Goal: Information Seeking & Learning: Learn about a topic

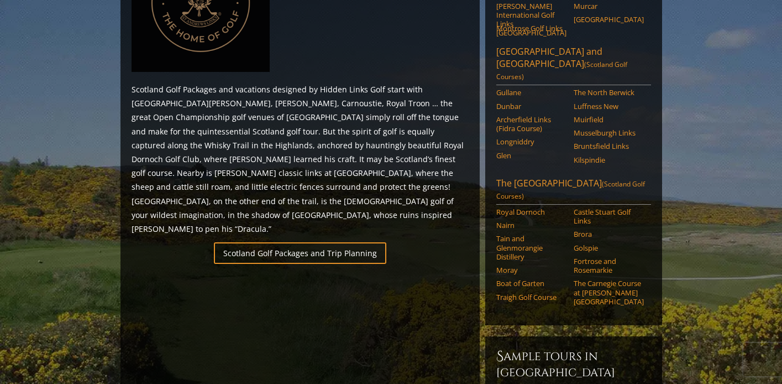
scroll to position [602, 0]
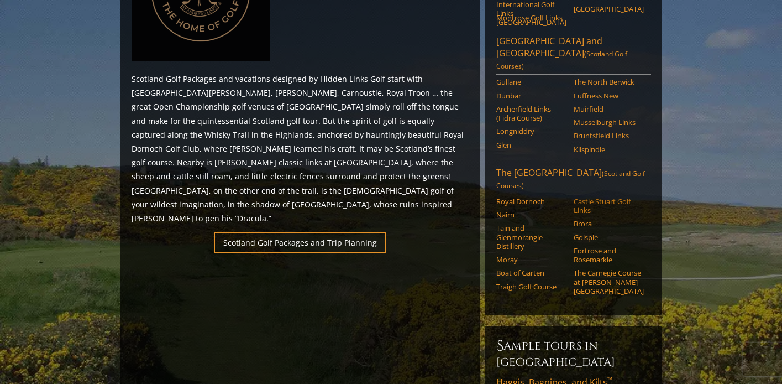
click at [589, 197] on link "Castle Stuart Golf Links" at bounding box center [609, 206] width 70 height 18
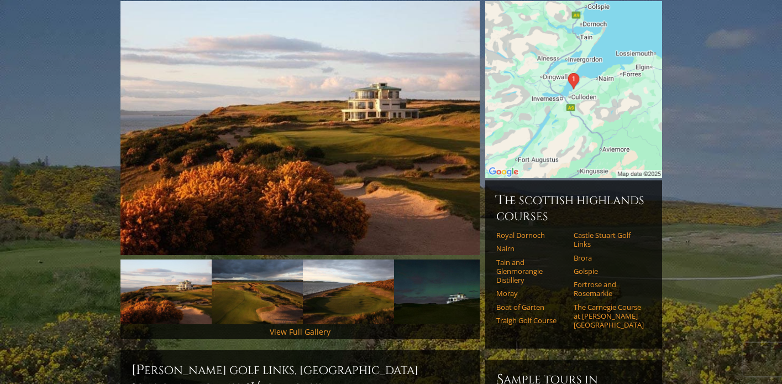
scroll to position [156, 0]
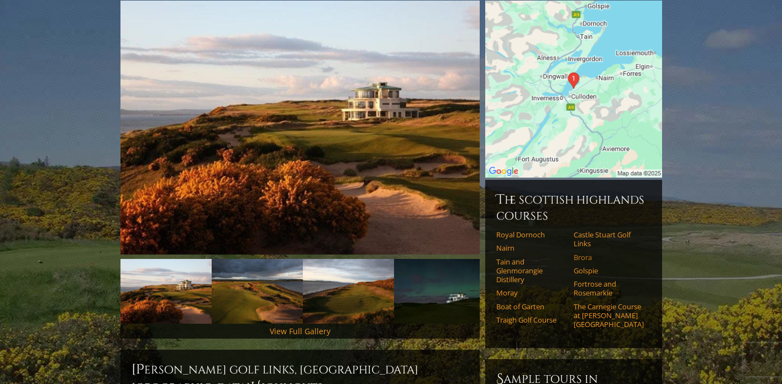
click at [582, 253] on link "Brora" at bounding box center [609, 257] width 70 height 9
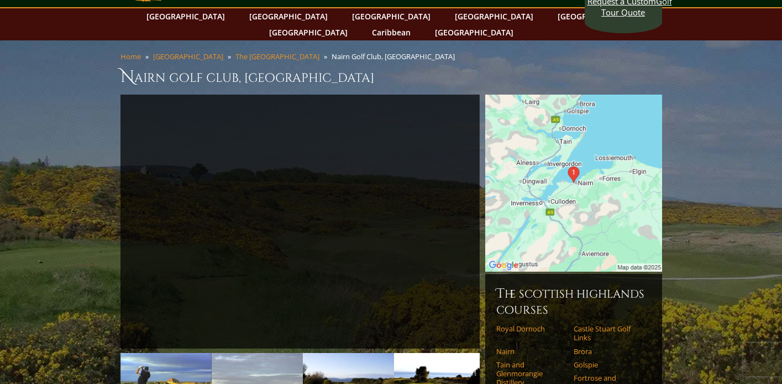
scroll to position [50, 0]
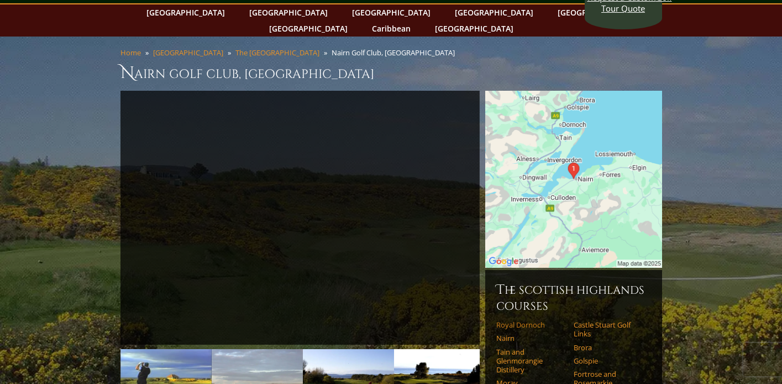
click at [508, 320] on link "Royal Dornoch" at bounding box center [532, 324] width 70 height 9
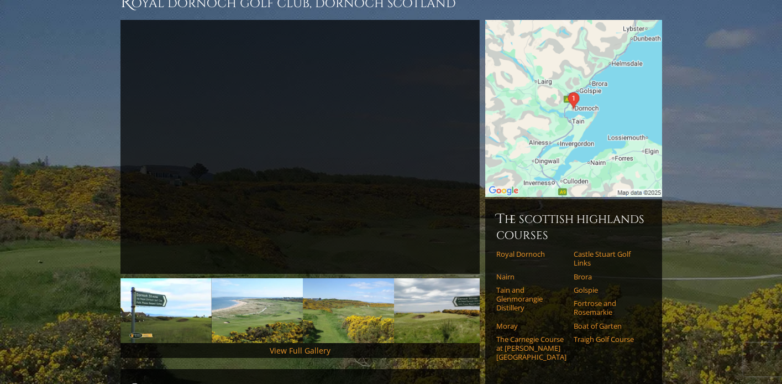
scroll to position [126, 0]
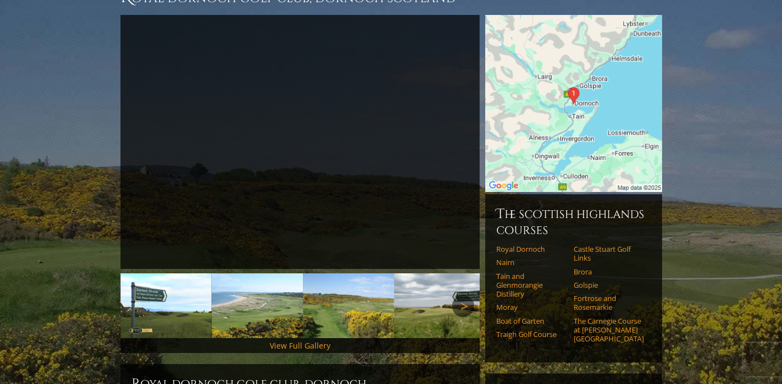
click at [508, 302] on link "Moray" at bounding box center [532, 306] width 70 height 9
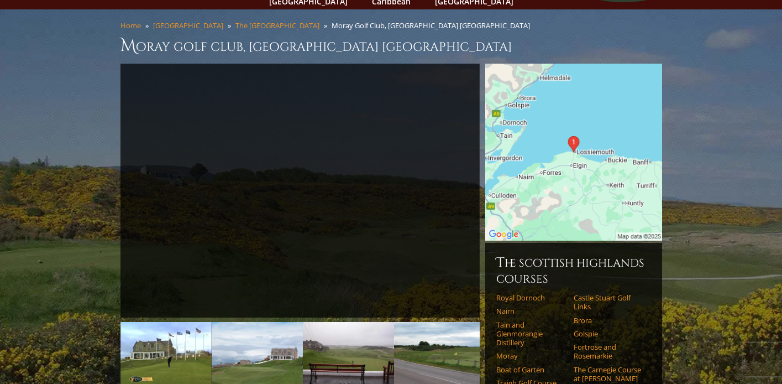
scroll to position [82, 0]
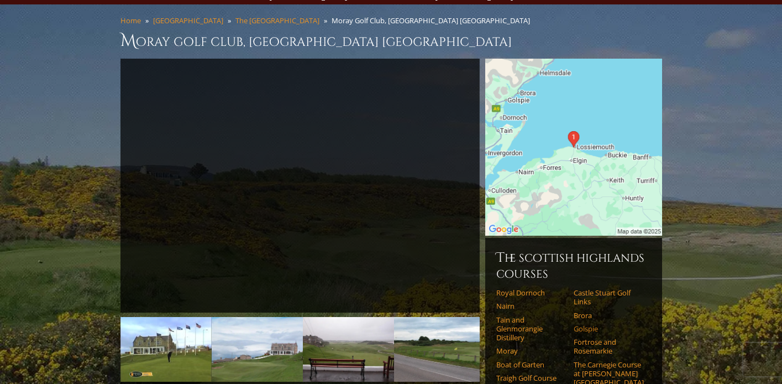
click at [579, 324] on link "Golspie" at bounding box center [609, 328] width 70 height 9
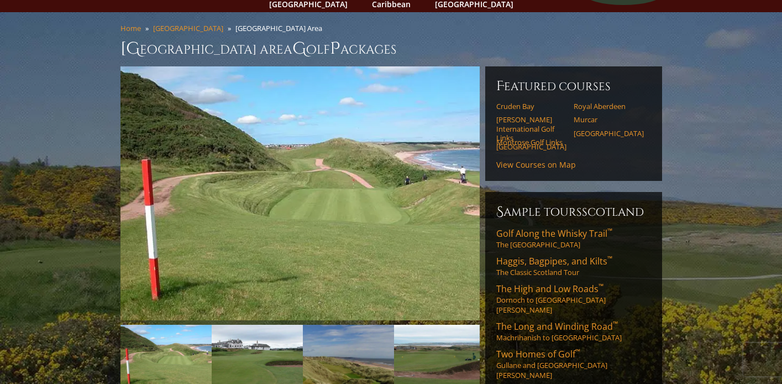
scroll to position [72, 0]
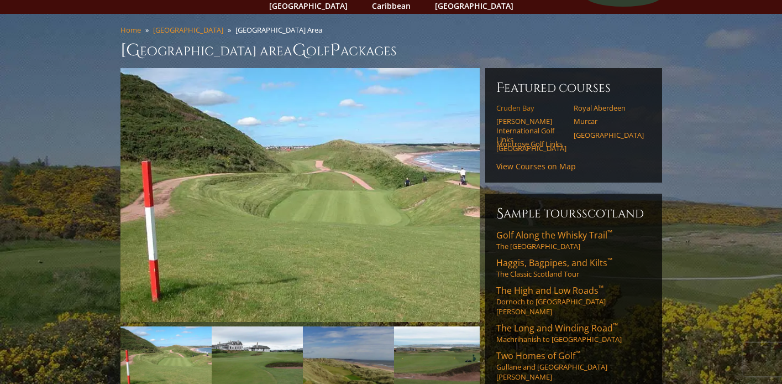
click at [504, 103] on link "Cruden Bay" at bounding box center [532, 107] width 70 height 9
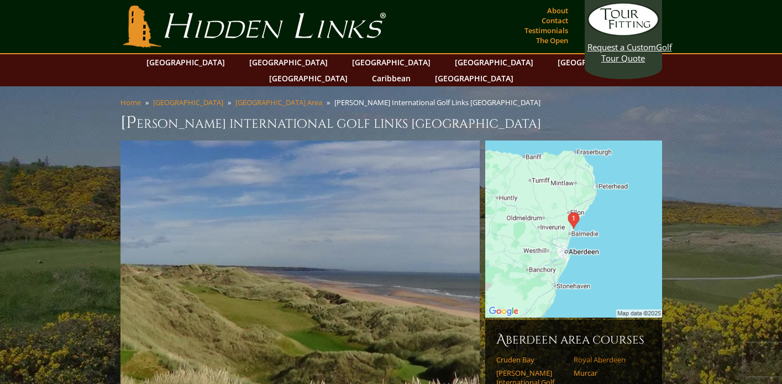
click at [589, 355] on link "Royal Aberdeen" at bounding box center [609, 359] width 70 height 9
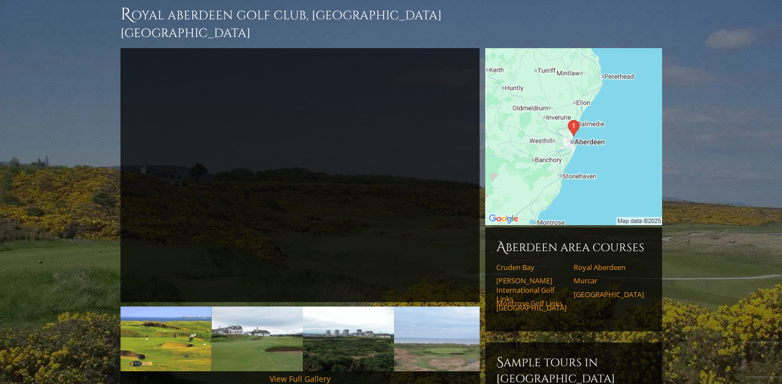
scroll to position [111, 0]
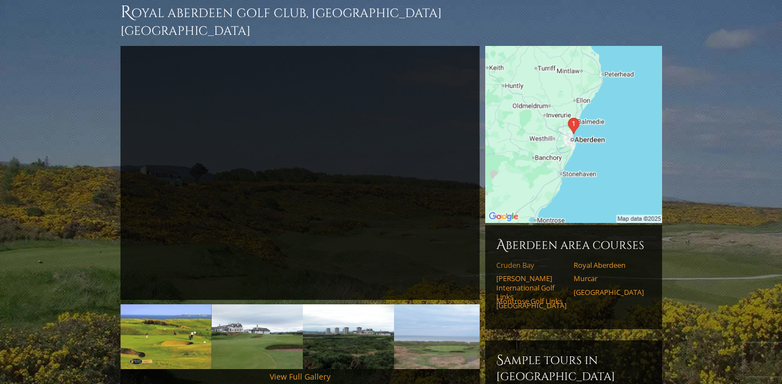
click at [511, 260] on link "Cruden Bay" at bounding box center [532, 264] width 70 height 9
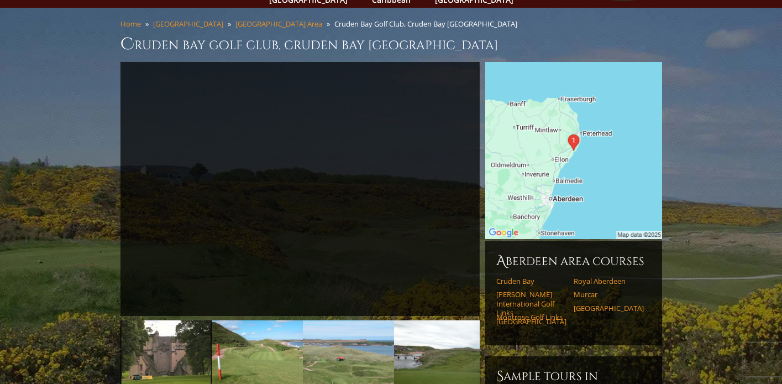
scroll to position [80, 0]
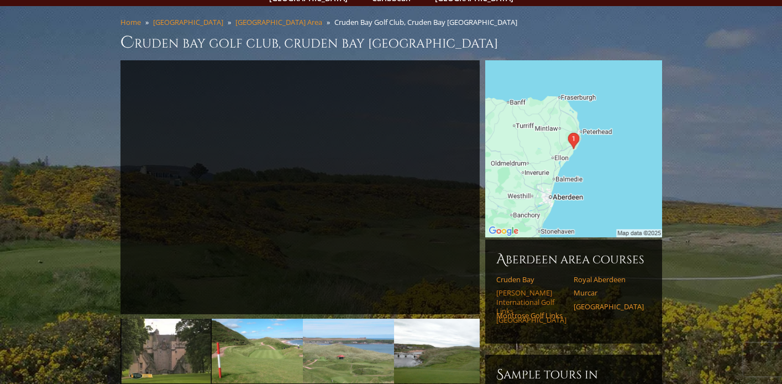
click at [519, 288] on link "[PERSON_NAME] International Golf Links [GEOGRAPHIC_DATA]" at bounding box center [532, 306] width 70 height 36
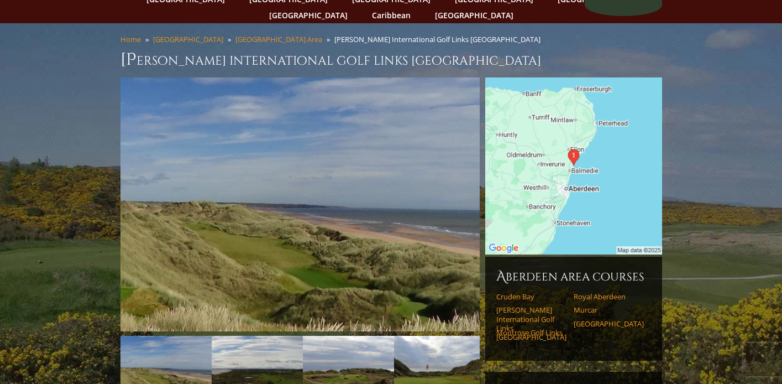
scroll to position [67, 0]
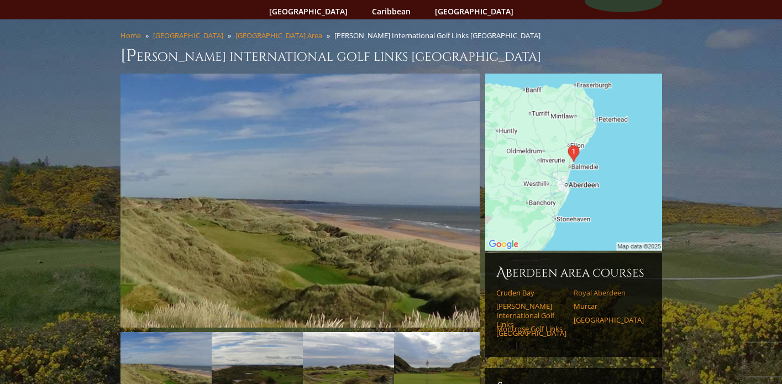
click at [587, 288] on link "Royal Aberdeen" at bounding box center [609, 292] width 70 height 9
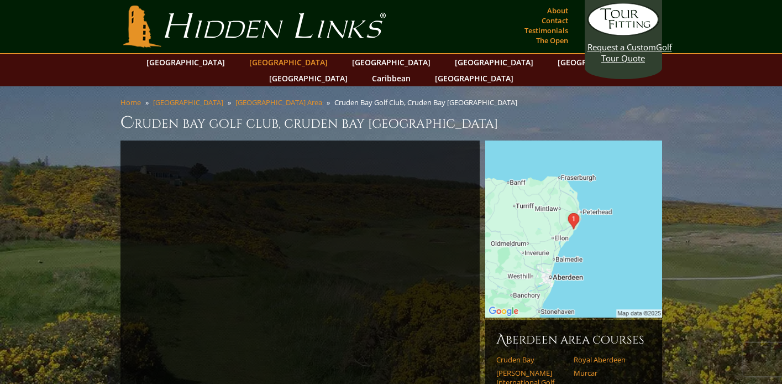
click at [264, 63] on link "[GEOGRAPHIC_DATA]" at bounding box center [289, 62] width 90 height 16
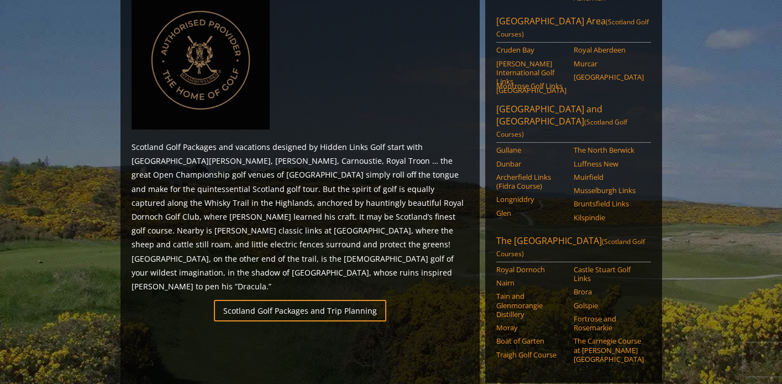
scroll to position [535, 0]
click at [521, 264] on link "Royal Dornoch" at bounding box center [532, 268] width 70 height 9
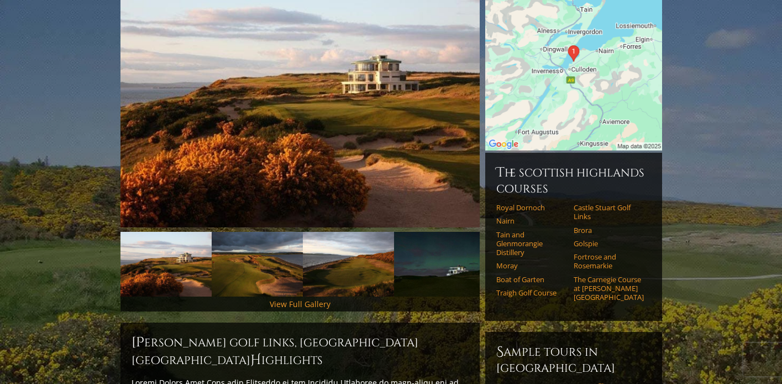
scroll to position [170, 0]
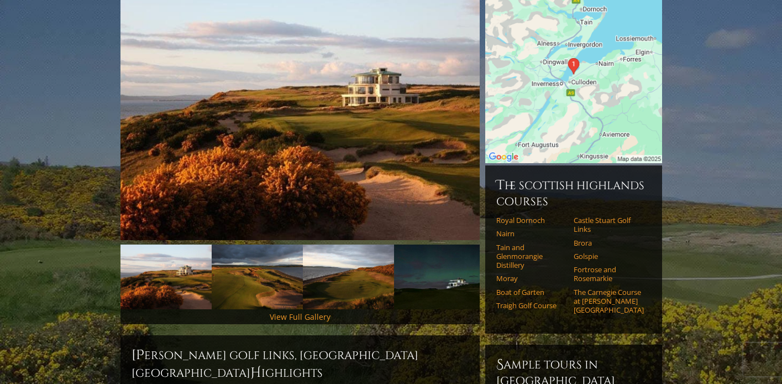
click at [327, 119] on img at bounding box center [300, 113] width 359 height 254
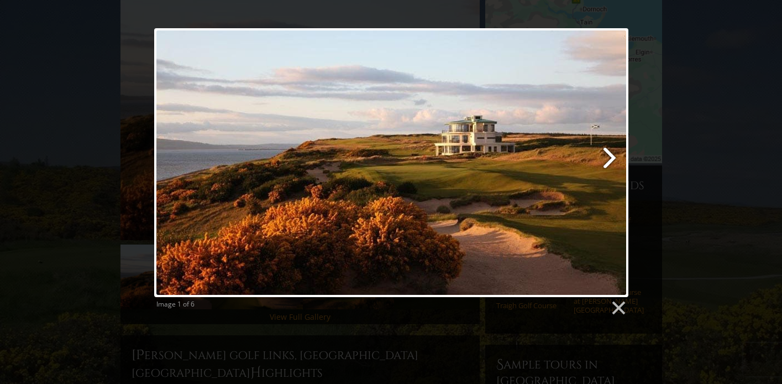
click at [610, 151] on link at bounding box center [477, 162] width 304 height 269
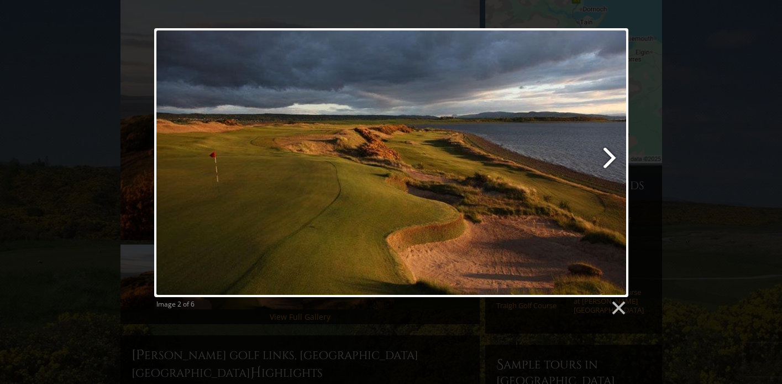
click at [610, 150] on link at bounding box center [477, 162] width 304 height 269
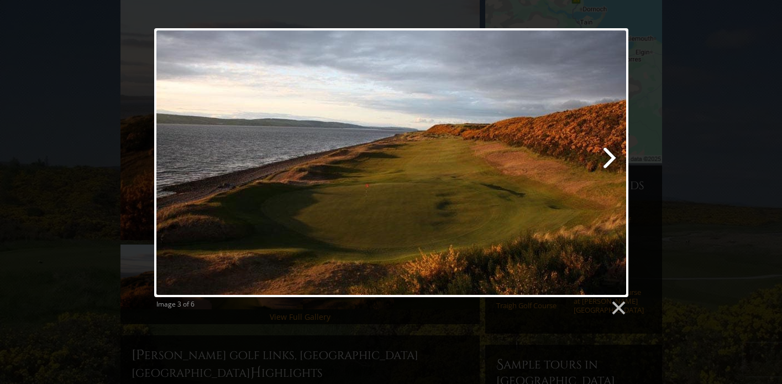
click at [612, 152] on link at bounding box center [477, 162] width 304 height 269
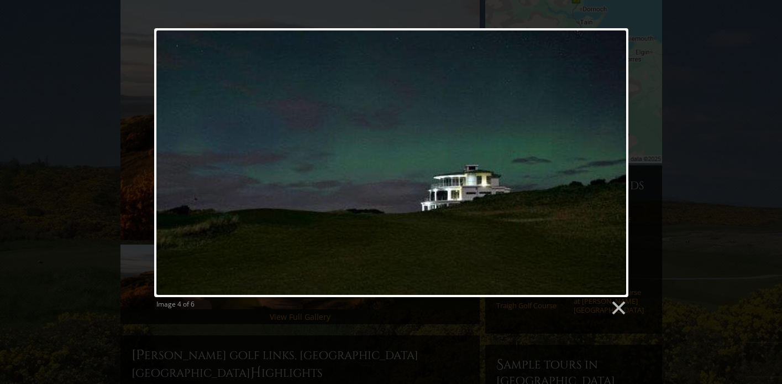
click at [613, 152] on link at bounding box center [477, 162] width 304 height 269
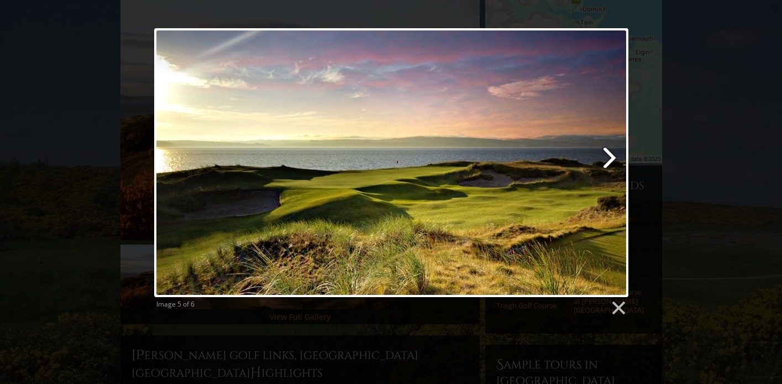
click at [605, 154] on link at bounding box center [477, 162] width 304 height 269
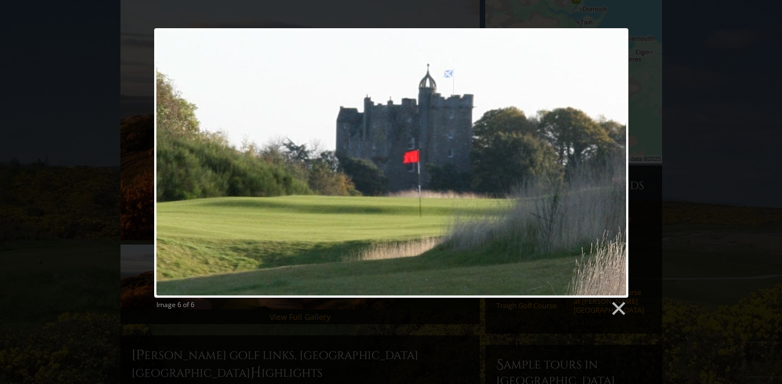
click at [611, 162] on div at bounding box center [391, 162] width 474 height 269
click at [619, 305] on link at bounding box center [618, 308] width 17 height 17
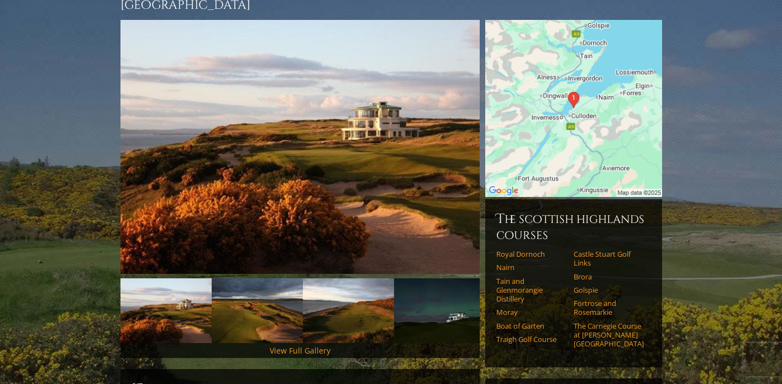
scroll to position [135, 0]
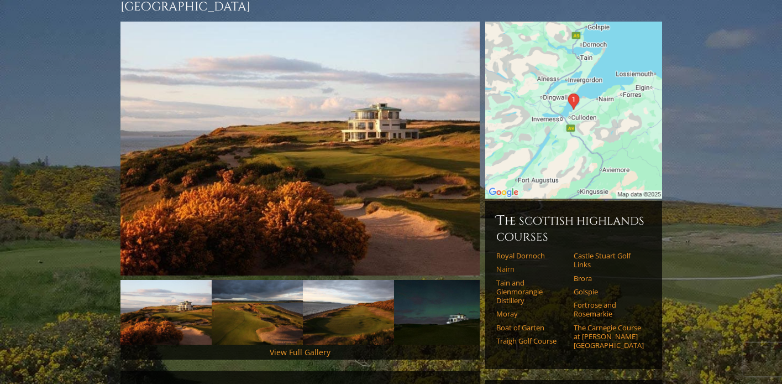
click at [506, 264] on link "Nairn" at bounding box center [532, 268] width 70 height 9
